Goal: Task Accomplishment & Management: Manage account settings

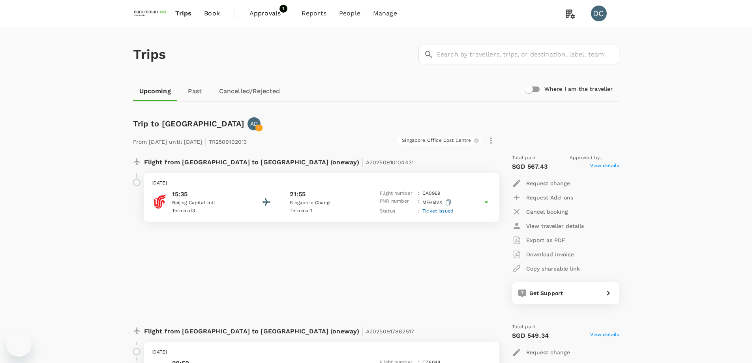
click at [265, 14] on span "Approvals" at bounding box center [268, 13] width 39 height 9
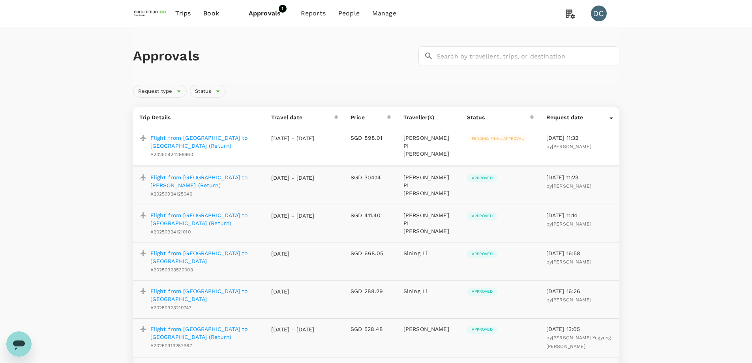
click at [230, 139] on p "Flight from Taipei to Jakarta (Return)" at bounding box center [204, 142] width 109 height 16
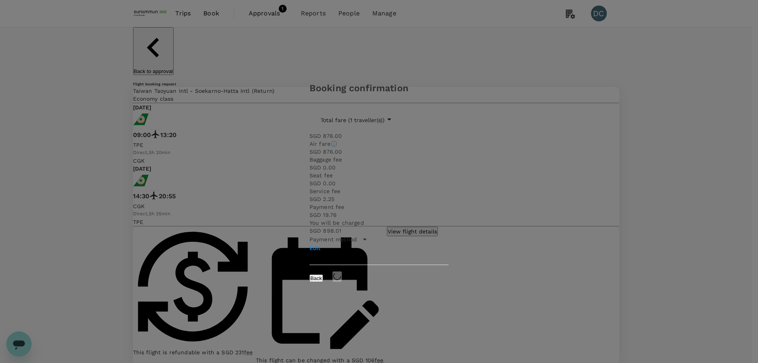
click at [445, 244] on div "Edit" at bounding box center [378, 248] width 139 height 8
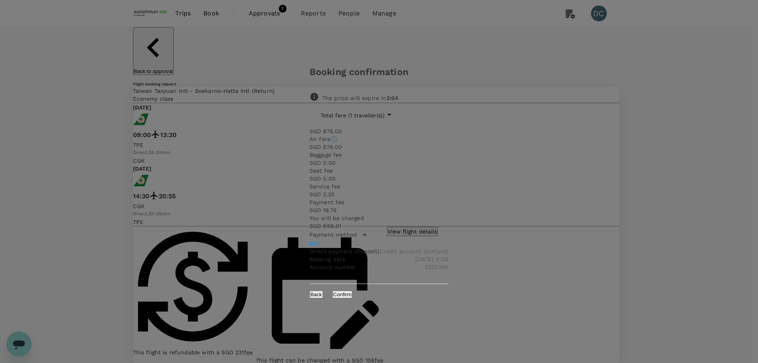
click at [352, 290] on button "Confirm" at bounding box center [342, 293] width 20 height 7
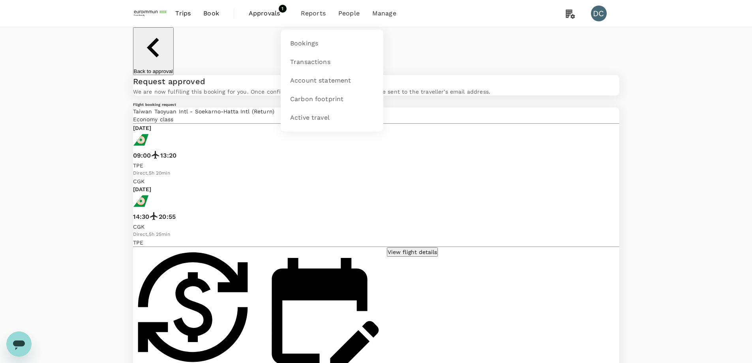
click at [311, 14] on span "Reports" at bounding box center [313, 13] width 25 height 9
click at [305, 42] on span "Bookings" at bounding box center [304, 43] width 28 height 9
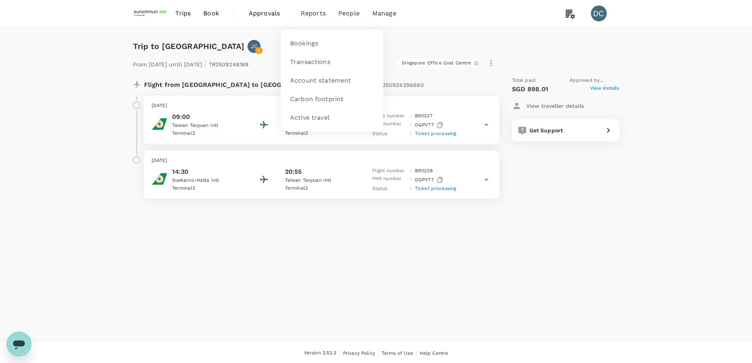
click at [312, 15] on span "Reports" at bounding box center [313, 13] width 25 height 9
click at [275, 13] on span "Approvals" at bounding box center [268, 13] width 39 height 9
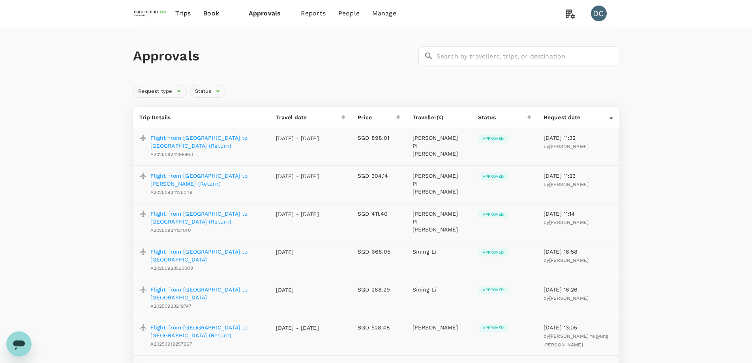
click at [234, 137] on p "Flight from [GEOGRAPHIC_DATA] to [GEOGRAPHIC_DATA] (Return)" at bounding box center [206, 142] width 113 height 16
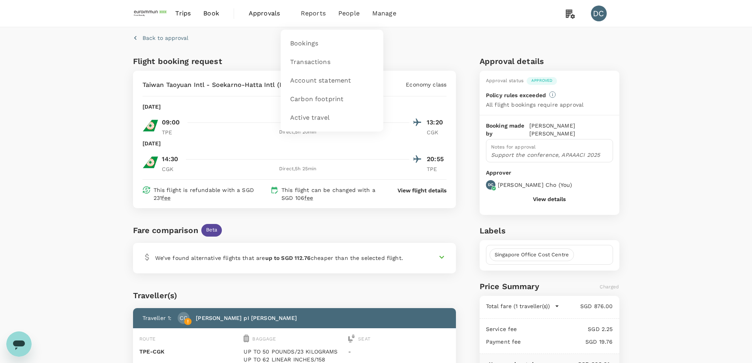
click at [308, 13] on span "Reports" at bounding box center [313, 13] width 25 height 9
click at [306, 42] on span "Bookings" at bounding box center [304, 43] width 28 height 9
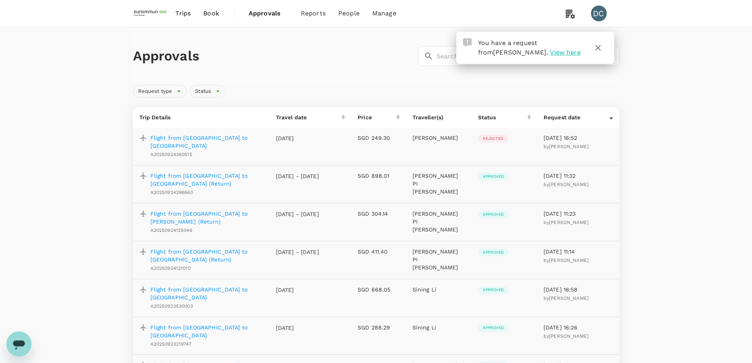
click at [217, 139] on p "Flight from Bangkok to Singapore" at bounding box center [206, 142] width 113 height 16
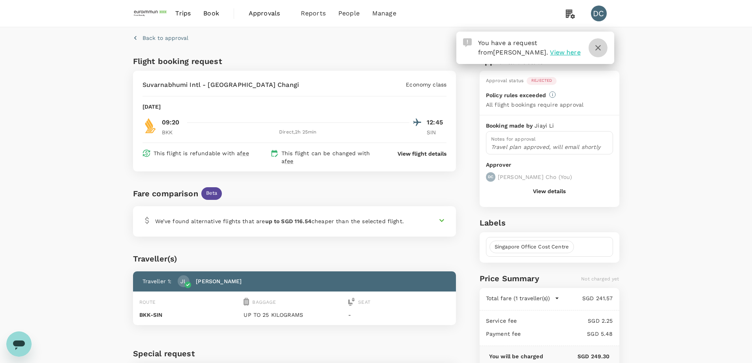
click at [597, 49] on icon "button" at bounding box center [597, 47] width 9 height 9
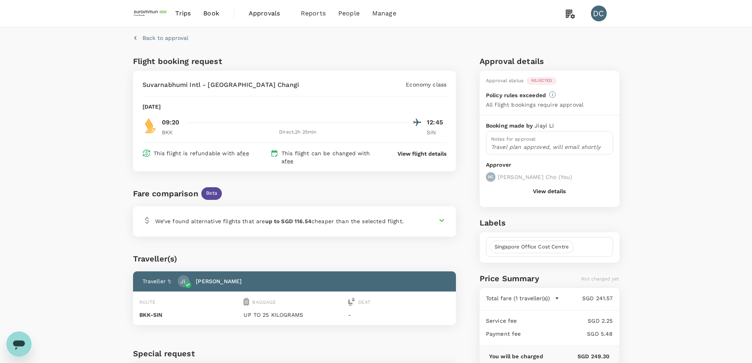
click at [724, 110] on div "Back to approval Flight booking request Suvarnabhumi Intl - Singapore Changi Ec…" at bounding box center [376, 223] width 752 height 393
click at [550, 191] on button "View details" at bounding box center [549, 191] width 33 height 6
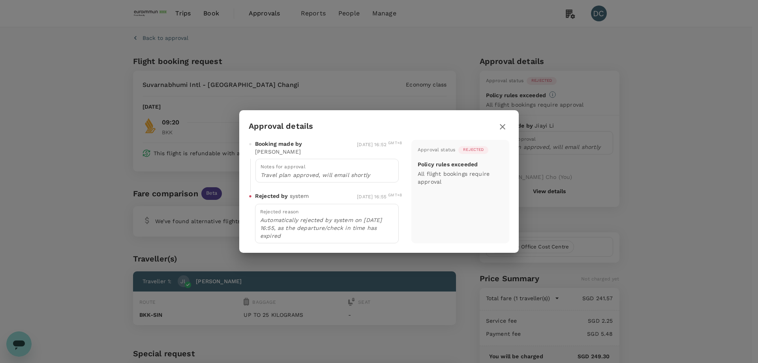
click at [499, 131] on icon "button" at bounding box center [502, 126] width 9 height 9
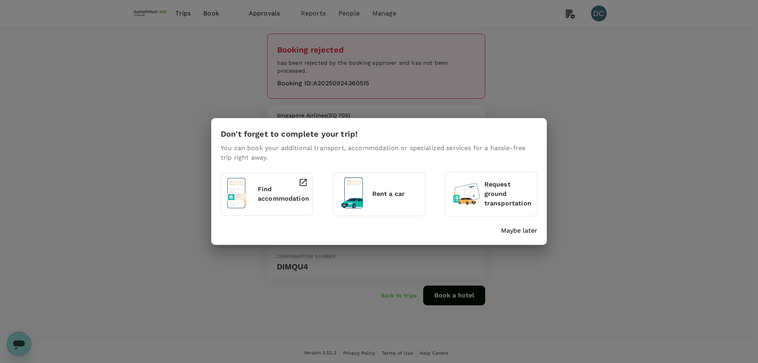
click at [523, 230] on p "Maybe later" at bounding box center [519, 230] width 36 height 9
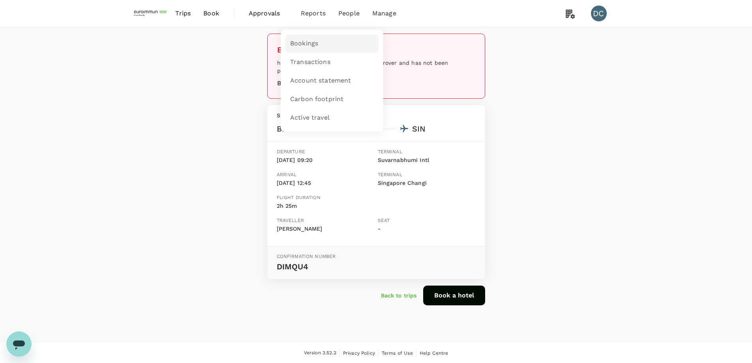
click at [302, 40] on span "Bookings" at bounding box center [304, 43] width 28 height 9
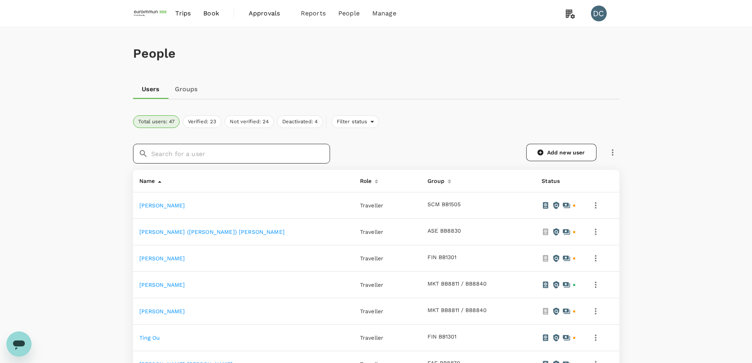
click at [222, 153] on input "text" at bounding box center [240, 154] width 179 height 20
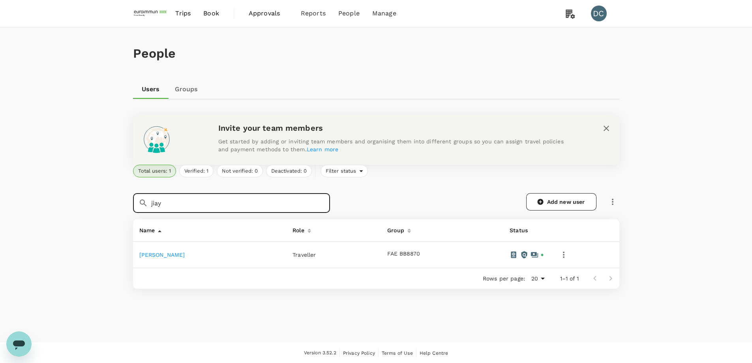
type input "jiay"
click at [173, 250] on td "[PERSON_NAME]" at bounding box center [210, 255] width 154 height 26
click at [156, 253] on link "[PERSON_NAME]" at bounding box center [162, 254] width 46 height 6
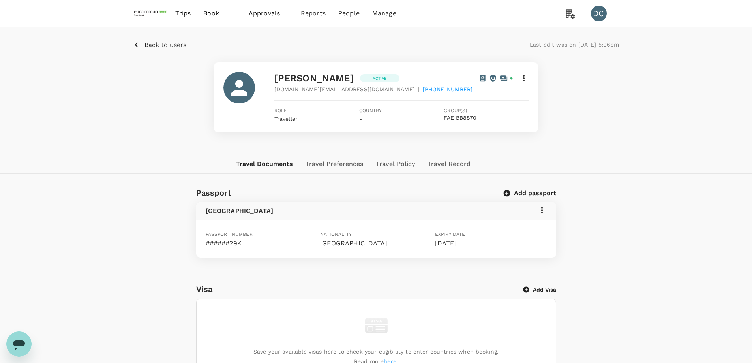
click at [437, 162] on button "Travel Record" at bounding box center [449, 163] width 56 height 19
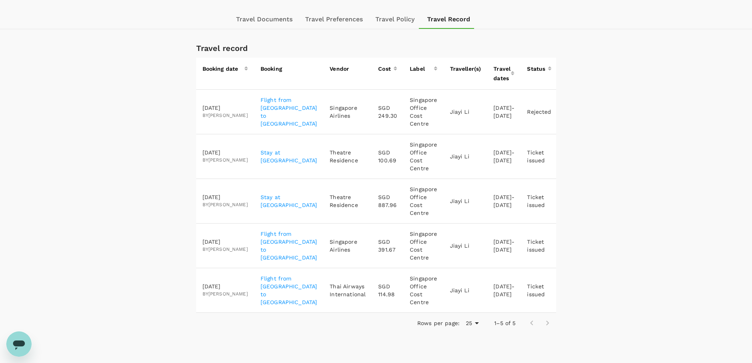
scroll to position [158, 0]
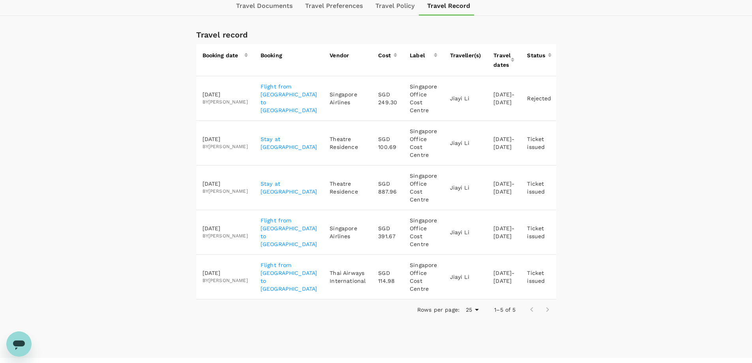
click at [566, 233] on icon "button" at bounding box center [570, 231] width 9 height 9
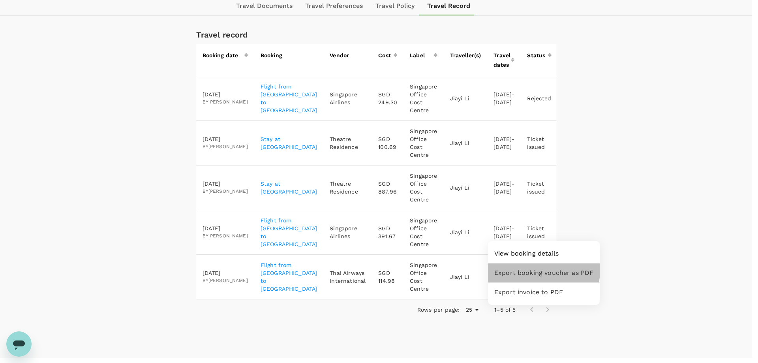
click at [539, 270] on span "Export booking voucher as PDF" at bounding box center [543, 272] width 99 height 9
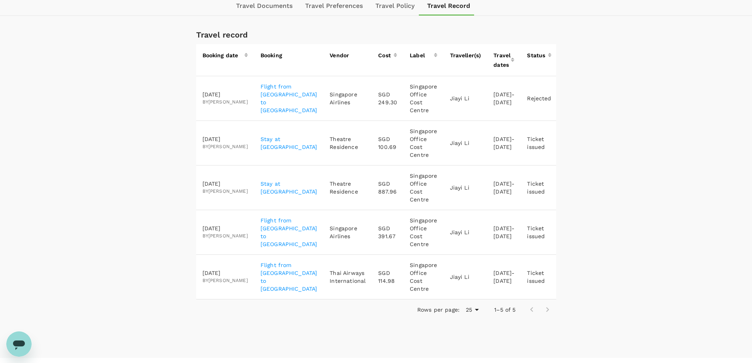
click at [566, 232] on icon "button" at bounding box center [570, 231] width 9 height 9
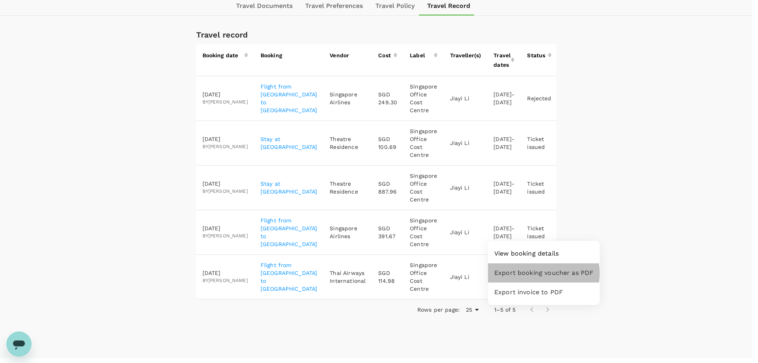
click at [539, 273] on span "Export booking voucher as PDF" at bounding box center [543, 272] width 99 height 9
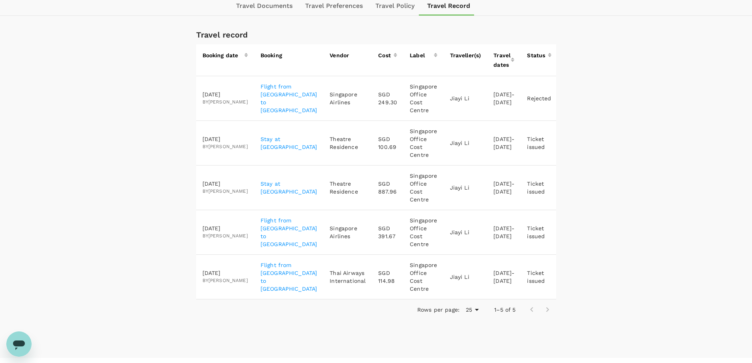
click at [566, 278] on icon "button" at bounding box center [570, 276] width 9 height 9
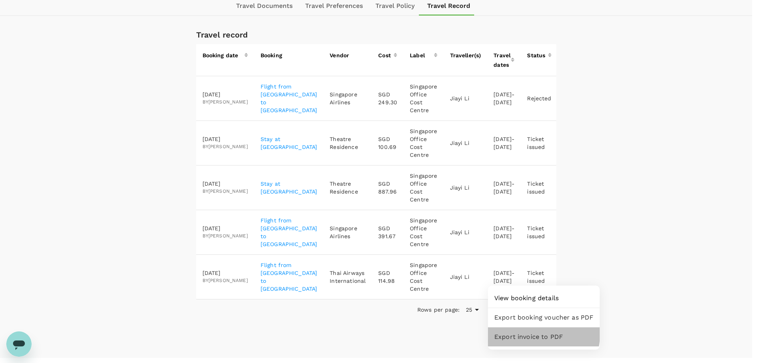
click at [532, 334] on span "Export invoice to PDF" at bounding box center [543, 336] width 99 height 9
click at [545, 319] on span "Export booking voucher as PDF" at bounding box center [543, 317] width 99 height 9
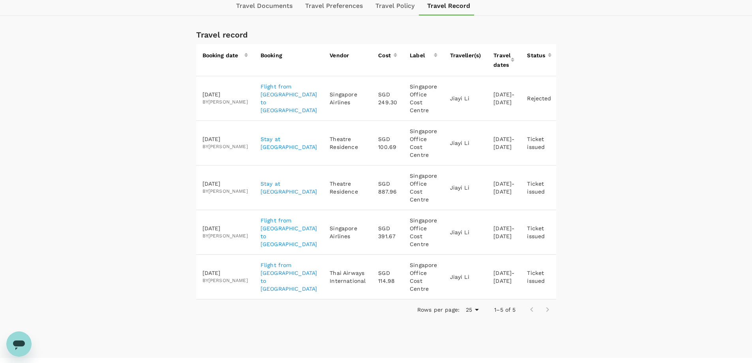
click at [566, 275] on icon "button" at bounding box center [570, 276] width 9 height 9
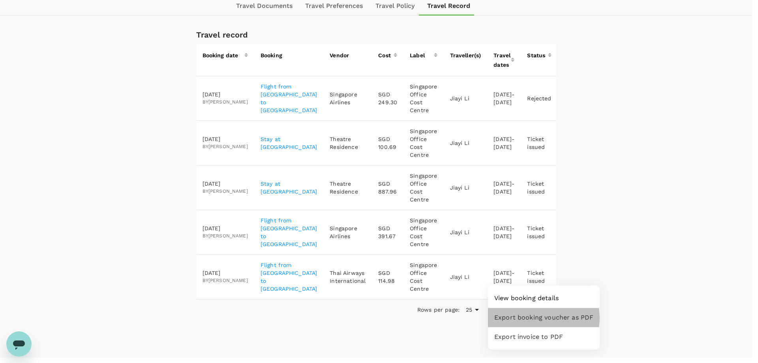
click at [534, 318] on span "Export booking voucher as PDF" at bounding box center [543, 317] width 99 height 9
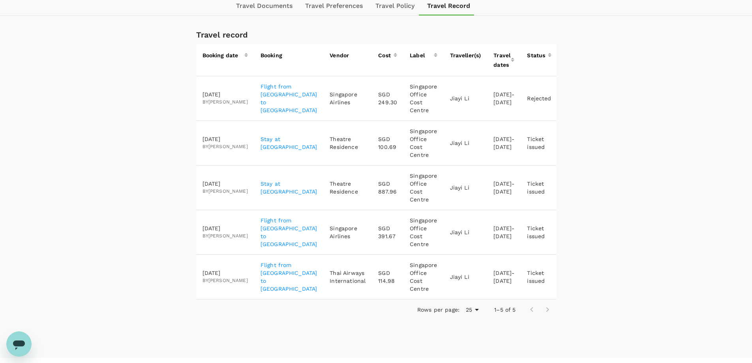
click at [274, 98] on p "Flight from Bangkok to Singapore" at bounding box center [289, 98] width 57 height 32
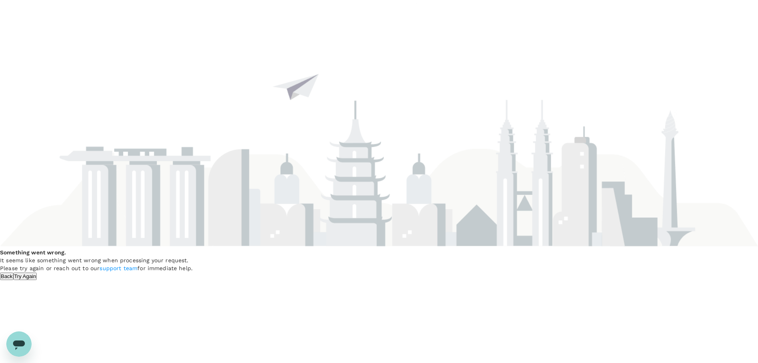
click at [37, 272] on button "Try Again" at bounding box center [25, 275] width 24 height 7
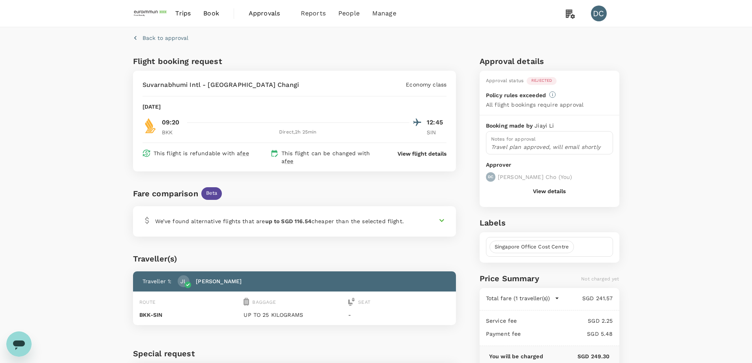
click at [187, 16] on span "Trips" at bounding box center [182, 13] width 15 height 9
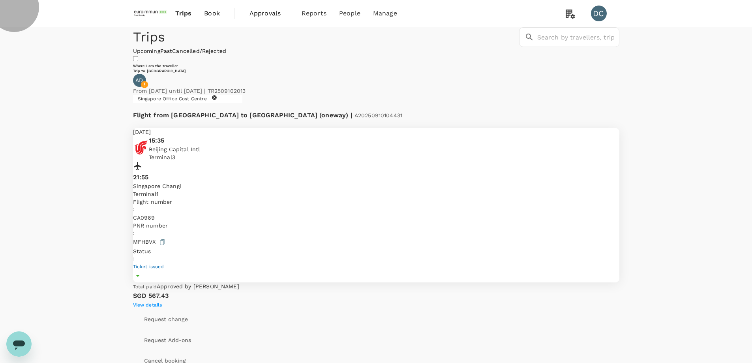
click at [172, 54] on link "Past" at bounding box center [166, 51] width 12 height 6
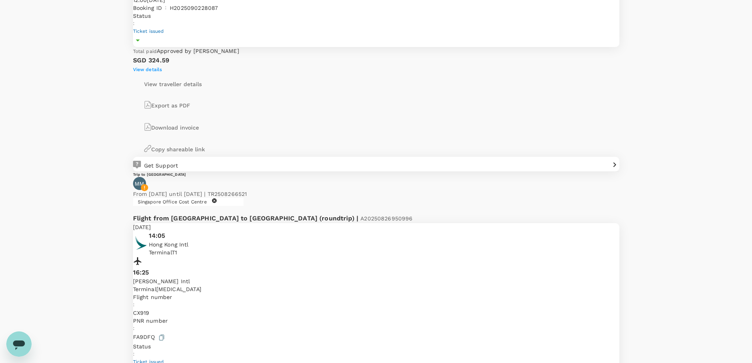
scroll to position [632, 0]
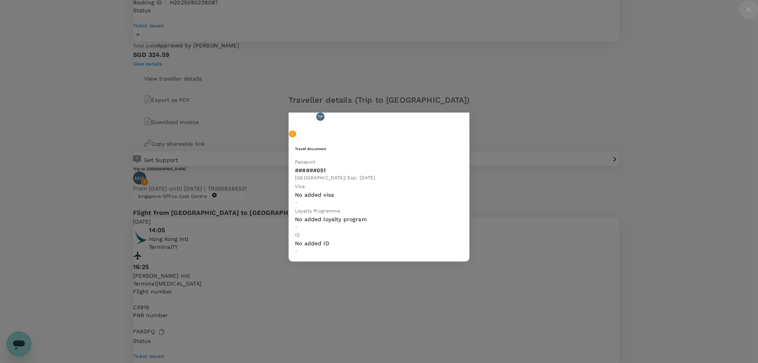
click at [746, 12] on icon "close" at bounding box center [749, 10] width 6 height 6
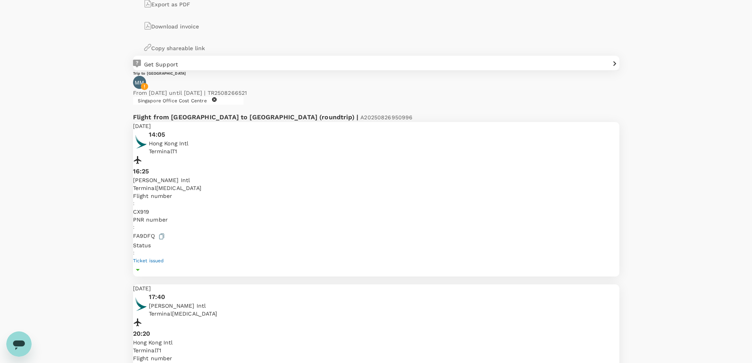
scroll to position [750, 0]
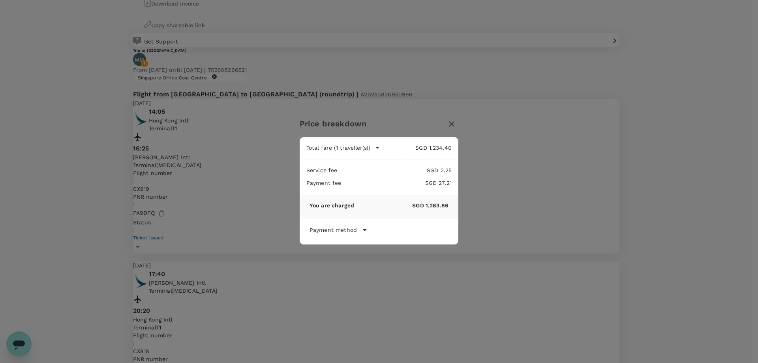
click at [456, 123] on icon "button" at bounding box center [451, 123] width 9 height 9
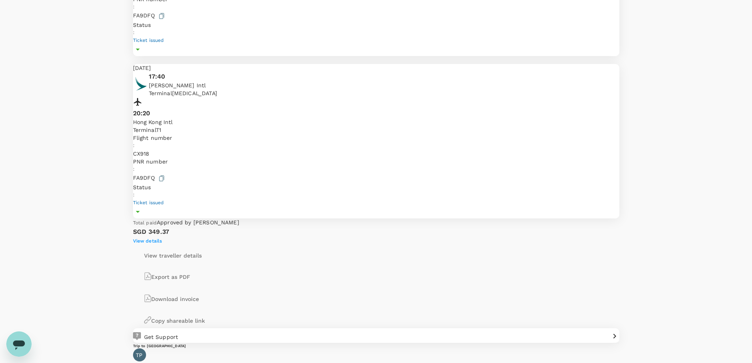
scroll to position [987, 0]
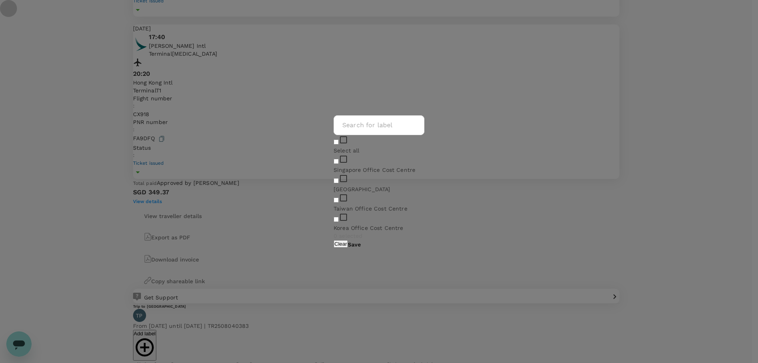
click at [334, 164] on input "checkbox" at bounding box center [336, 161] width 5 height 5
checkbox input "true"
click at [361, 243] on button "Save" at bounding box center [354, 244] width 13 height 6
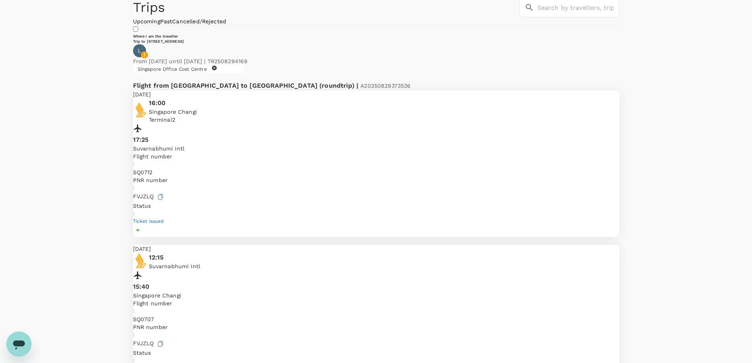
scroll to position [0, 0]
